Goal: Contribute content: Contribute content

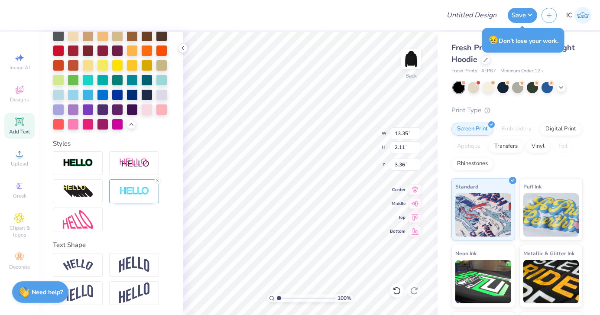
type textarea "V"
type textarea "[DEMOGRAPHIC_DATA] Bobcats"
click at [182, 48] on polyline at bounding box center [183, 47] width 2 height 3
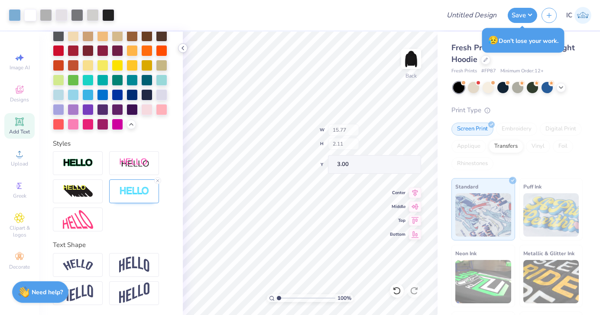
type input "3.00"
type input "2.56"
type input "5.89"
click at [182, 49] on icon at bounding box center [182, 48] width 7 height 7
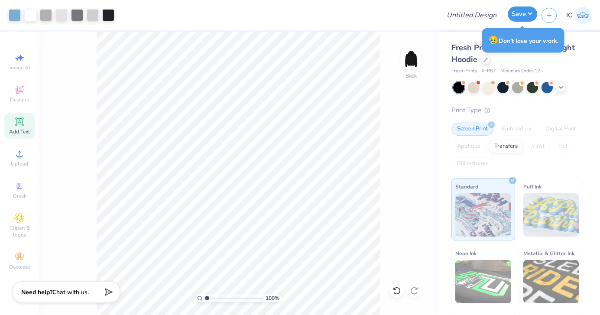
click at [520, 11] on button "Save" at bounding box center [522, 13] width 29 height 15
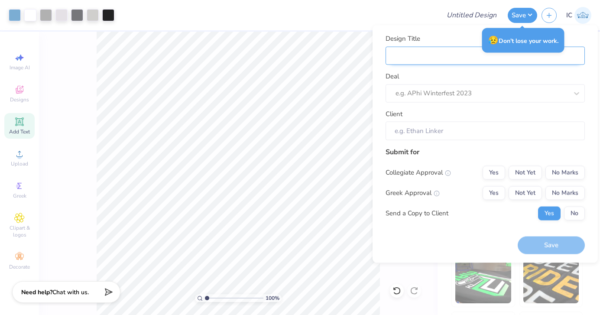
click at [433, 59] on input "Design Title" at bounding box center [485, 55] width 199 height 19
type input "WB volleyball '25 season draft"
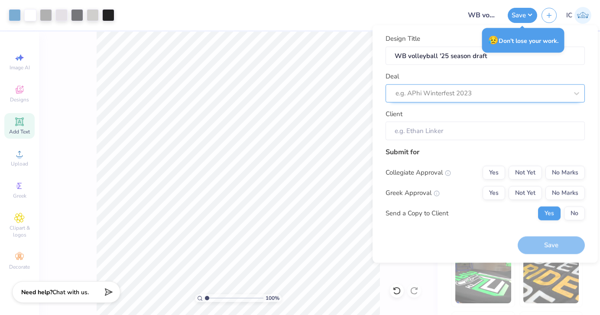
click at [439, 98] on div at bounding box center [482, 94] width 172 height 12
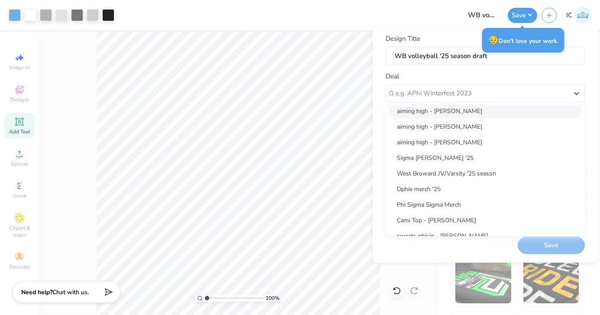
scroll to position [146, 0]
click at [424, 174] on div "West Broward JV/Varsity '25 season" at bounding box center [485, 173] width 192 height 14
type input "[PERSON_NAME]"
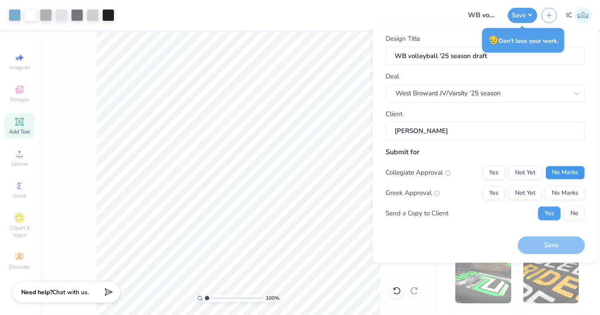
click at [555, 177] on button "No Marks" at bounding box center [564, 173] width 39 height 14
click at [558, 193] on button "No Marks" at bounding box center [564, 193] width 39 height 14
click at [477, 233] on div "Design Title WB volleyball '25 season draft Deal West Broward JV/Varsity '25 se…" at bounding box center [485, 144] width 199 height 221
click at [574, 215] on button "No" at bounding box center [574, 213] width 21 height 14
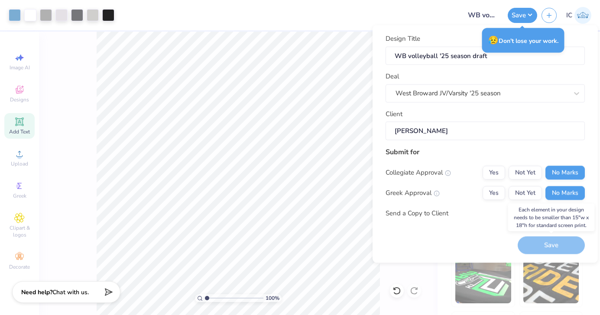
click at [542, 244] on div "Save" at bounding box center [551, 246] width 67 height 18
click at [538, 245] on div "Save" at bounding box center [551, 246] width 67 height 18
click at [425, 19] on div at bounding box center [288, 15] width 338 height 30
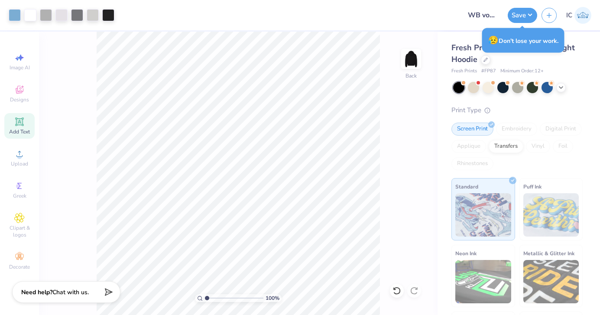
click at [425, 19] on div at bounding box center [288, 15] width 338 height 30
click at [524, 18] on button "Save" at bounding box center [522, 13] width 29 height 15
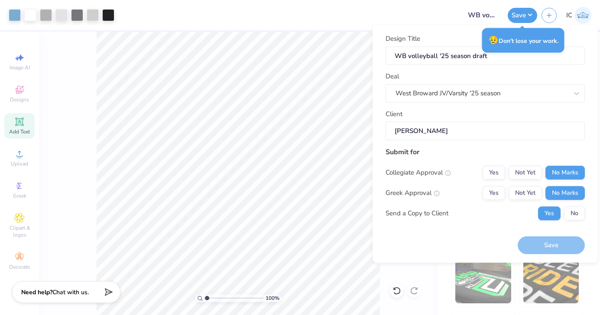
click at [550, 252] on div "Save" at bounding box center [551, 246] width 67 height 18
click at [516, 92] on div "West Broward JV/Varsity '25 season" at bounding box center [482, 93] width 174 height 13
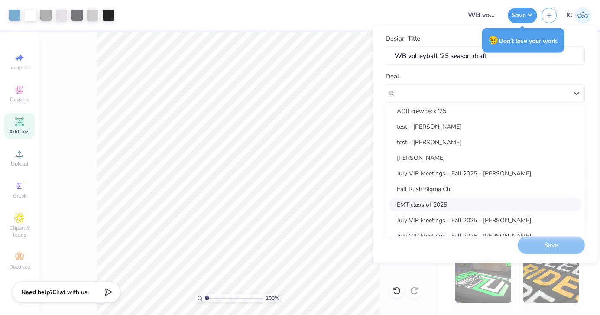
scroll to position [172, 0]
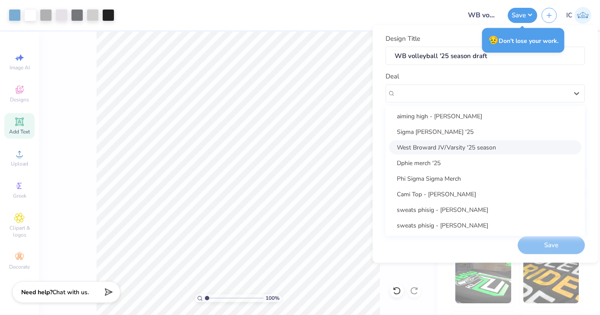
click at [444, 150] on div "West Broward JV/Varsity '25 season" at bounding box center [485, 147] width 192 height 14
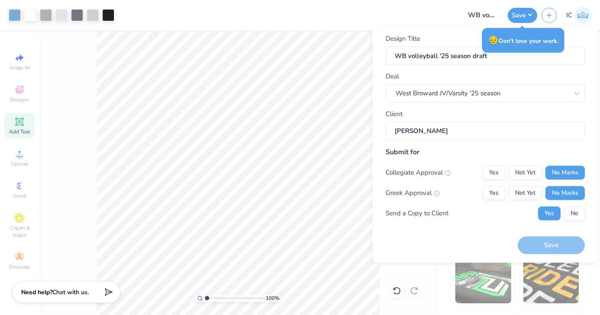
click at [477, 152] on div "Submit for" at bounding box center [485, 151] width 199 height 10
click at [464, 135] on input "[PERSON_NAME]" at bounding box center [485, 131] width 199 height 19
click at [537, 247] on div "Save" at bounding box center [551, 246] width 67 height 18
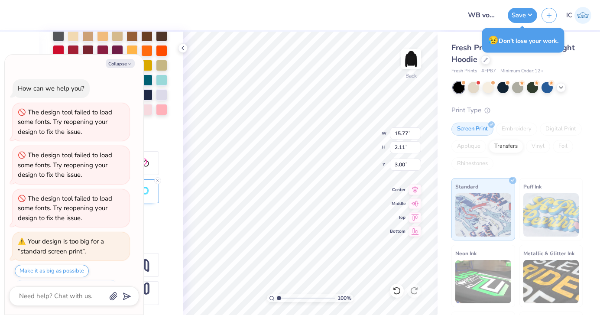
type textarea "x"
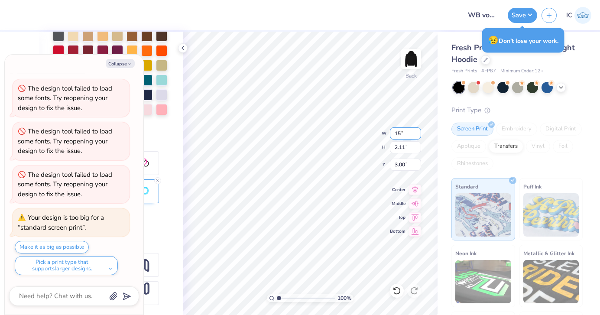
type input "15"
click at [419, 136] on input "15" at bounding box center [405, 133] width 31 height 12
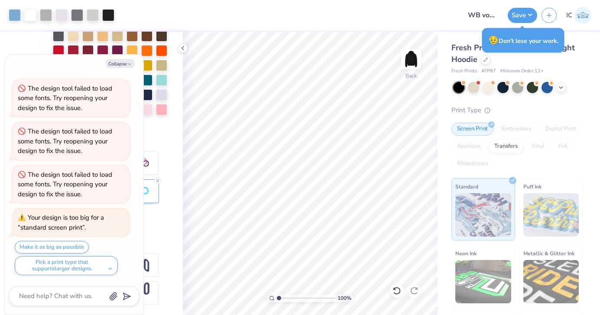
click at [180, 53] on div "Personalized Names Personalized Numbers Text Tool Add Font Font College Semi-co…" at bounding box center [111, 173] width 144 height 283
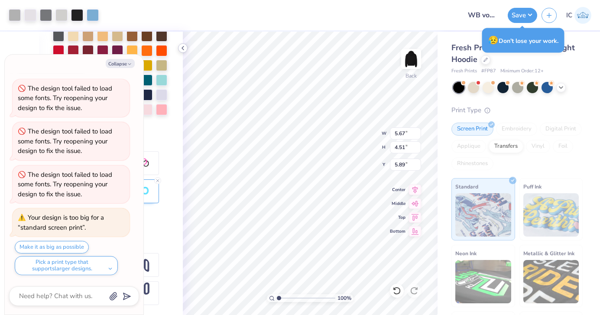
type textarea "x"
type input "5.51"
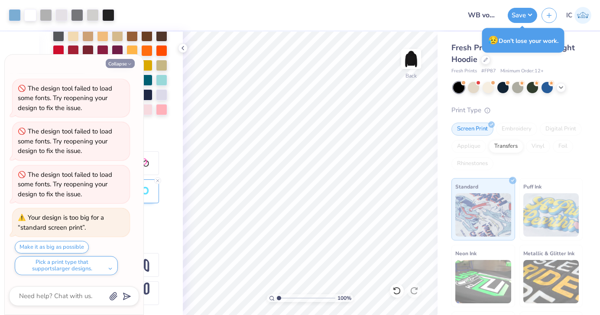
click at [124, 63] on button "Collapse" at bounding box center [120, 63] width 29 height 9
type textarea "x"
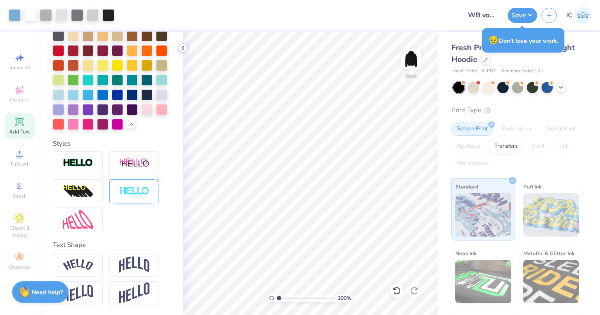
click at [184, 48] on icon at bounding box center [182, 48] width 7 height 7
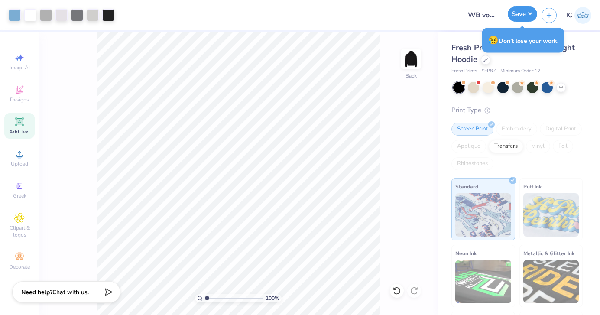
click at [516, 13] on button "Save" at bounding box center [522, 13] width 29 height 15
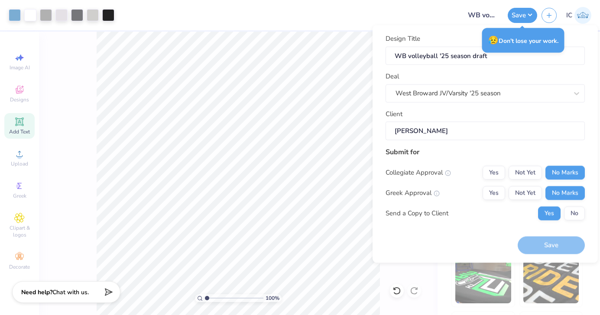
click at [537, 251] on div "Save" at bounding box center [551, 246] width 67 height 18
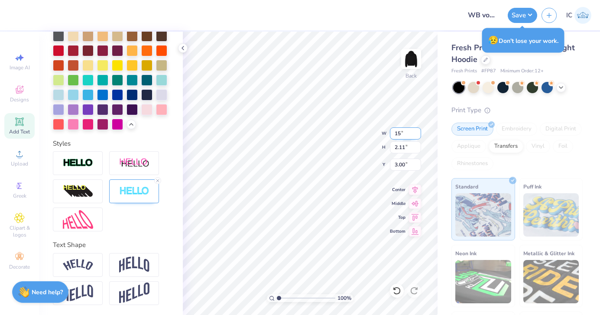
click at [417, 135] on input "15" at bounding box center [405, 133] width 31 height 12
type input "14.99"
click at [417, 135] on input "14.99" at bounding box center [405, 133] width 31 height 12
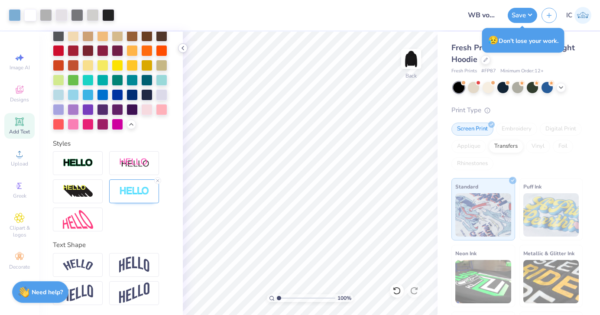
click at [183, 45] on icon at bounding box center [182, 48] width 7 height 7
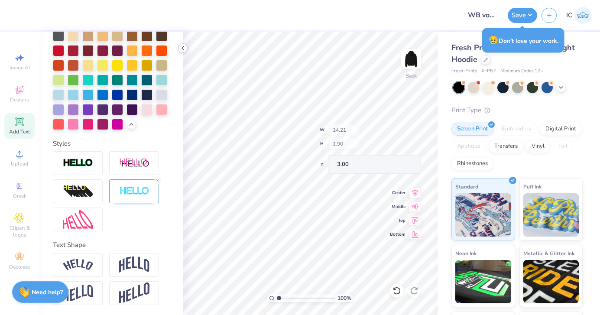
type input "14.21"
type input "1.90"
type input "8.24"
type input "1.10"
type input "8.11"
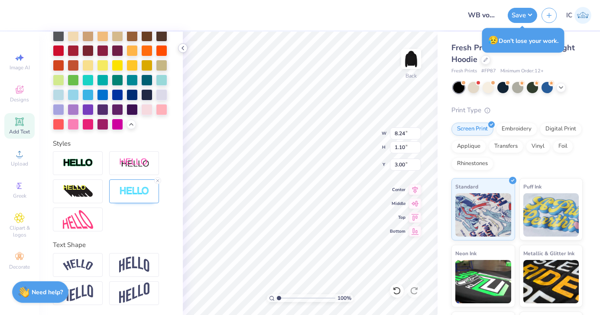
type input "1.08"
click at [184, 46] on polyline at bounding box center [183, 47] width 2 height 3
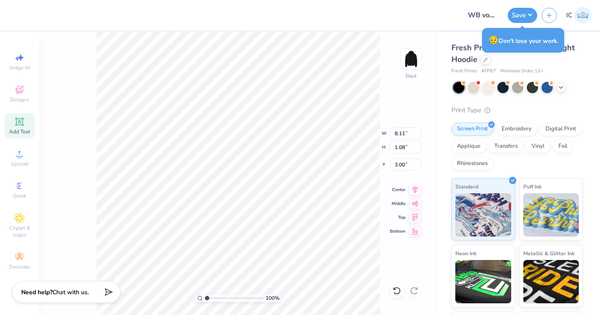
type input "11.65"
type input "1.56"
type input "13.09"
type input "1.75"
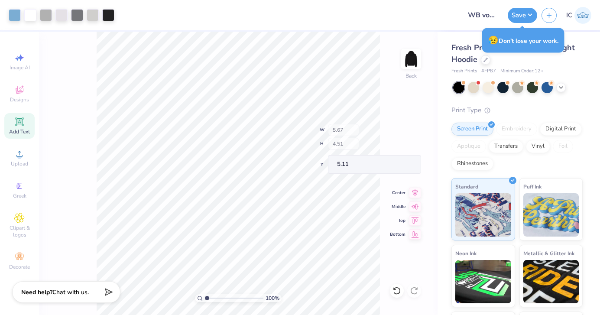
type input "5.11"
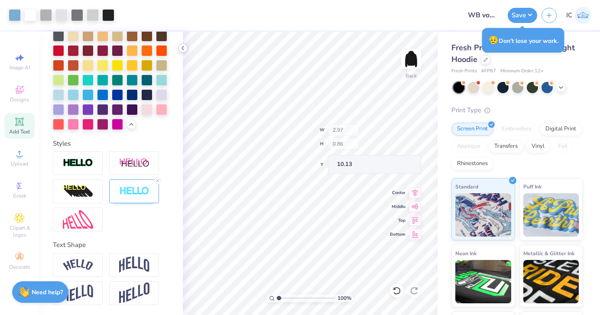
type input "10.13"
click at [182, 49] on icon at bounding box center [182, 48] width 7 height 7
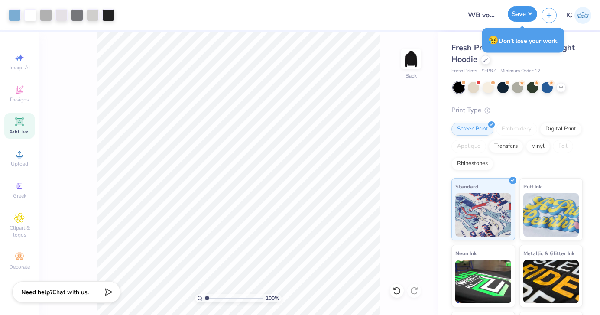
click at [516, 8] on button "Save" at bounding box center [522, 13] width 29 height 15
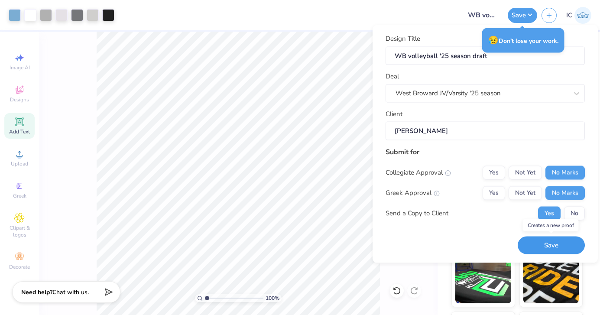
click at [542, 243] on button "Save" at bounding box center [551, 246] width 67 height 18
